Goal: Transaction & Acquisition: Purchase product/service

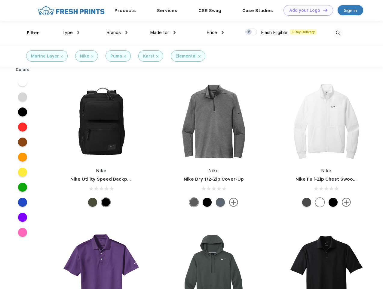
scroll to position [0, 0]
click at [306, 10] on link "Add your Logo Design Tool" at bounding box center [309, 10] width 50 height 11
click at [0, 0] on div "Design Tool" at bounding box center [0, 0] width 0 height 0
click at [323, 10] on link "Add your Logo Design Tool" at bounding box center [309, 10] width 50 height 11
click at [29, 33] on div "Filter" at bounding box center [33, 32] width 12 height 7
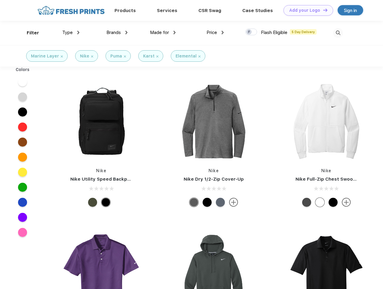
click at [71, 32] on span "Type" at bounding box center [67, 32] width 11 height 5
click at [117, 32] on span "Brands" at bounding box center [114, 32] width 14 height 5
click at [163, 32] on span "Made for" at bounding box center [159, 32] width 19 height 5
click at [215, 32] on span "Price" at bounding box center [212, 32] width 11 height 5
click at [252, 32] on div at bounding box center [252, 32] width 12 height 7
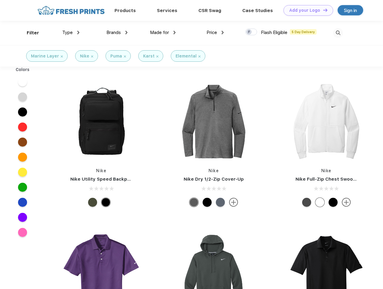
click at [249, 32] on input "checkbox" at bounding box center [248, 30] width 4 height 4
click at [338, 33] on img at bounding box center [338, 33] width 10 height 10
